Goal: Complete application form: Fill out and submit a form for a specific purpose

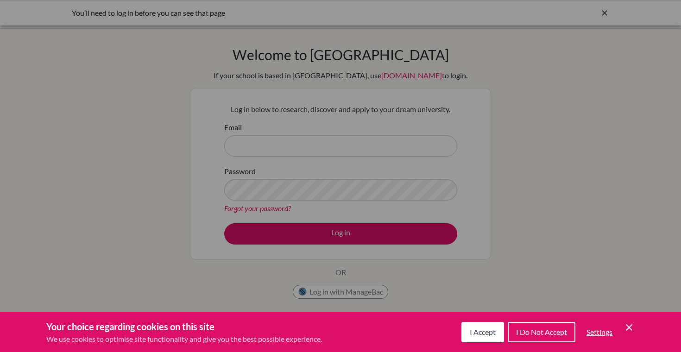
click at [483, 332] on span "I Accept" at bounding box center [483, 331] width 26 height 9
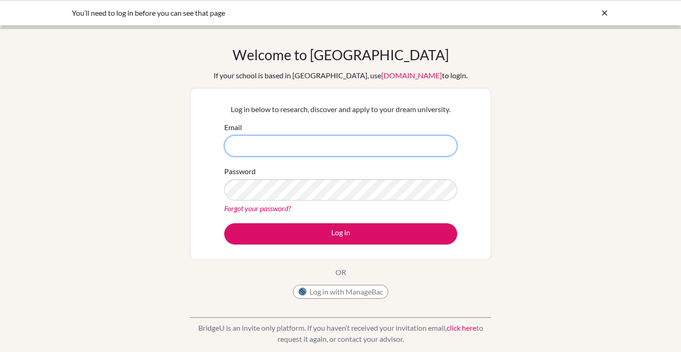
click at [234, 147] on input "Email" at bounding box center [340, 145] width 233 height 21
type input "[EMAIL_ADDRESS][DOMAIN_NAME]"
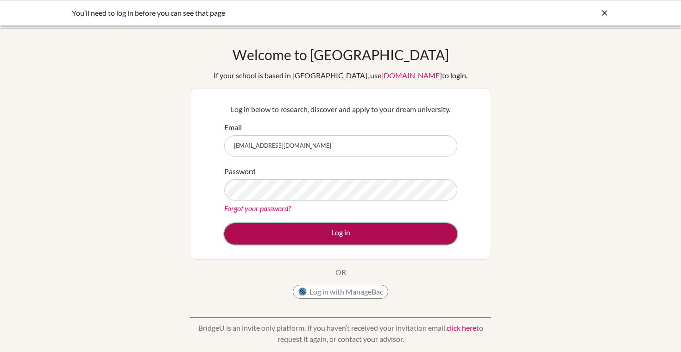
click at [341, 228] on button "Log in" at bounding box center [340, 233] width 233 height 21
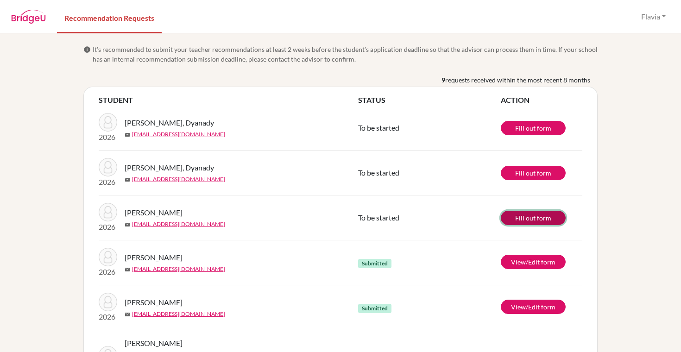
click at [536, 219] on link "Fill out form" at bounding box center [533, 218] width 65 height 14
